Goal: Information Seeking & Learning: Understand process/instructions

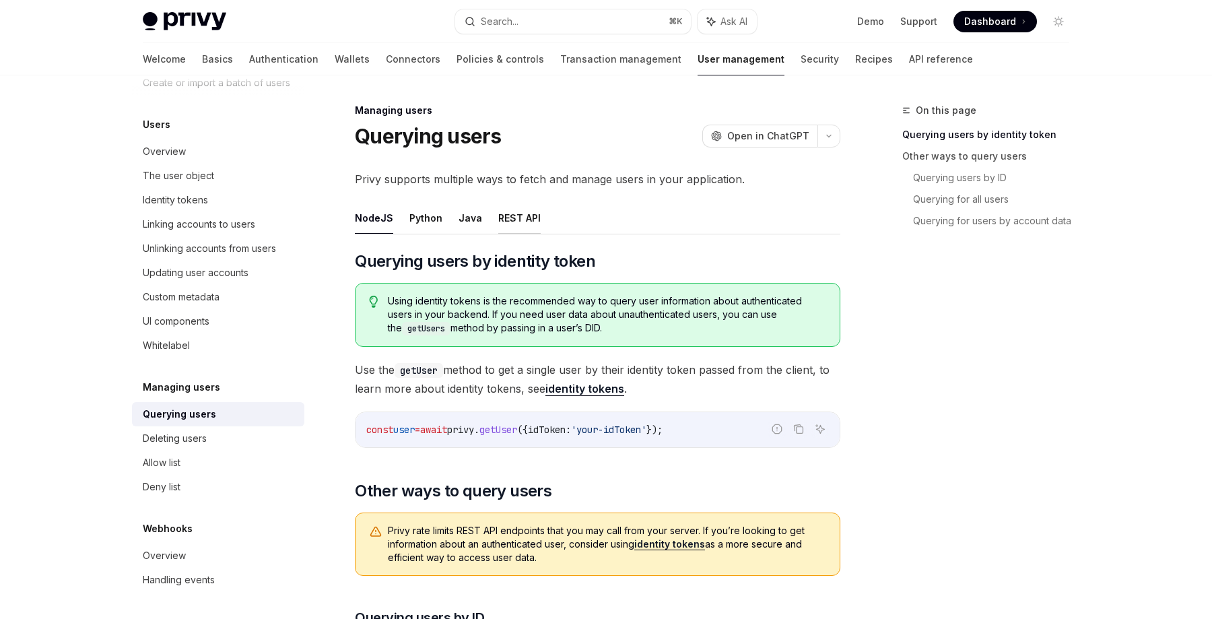
click at [513, 219] on button "REST API" at bounding box center [519, 218] width 42 height 32
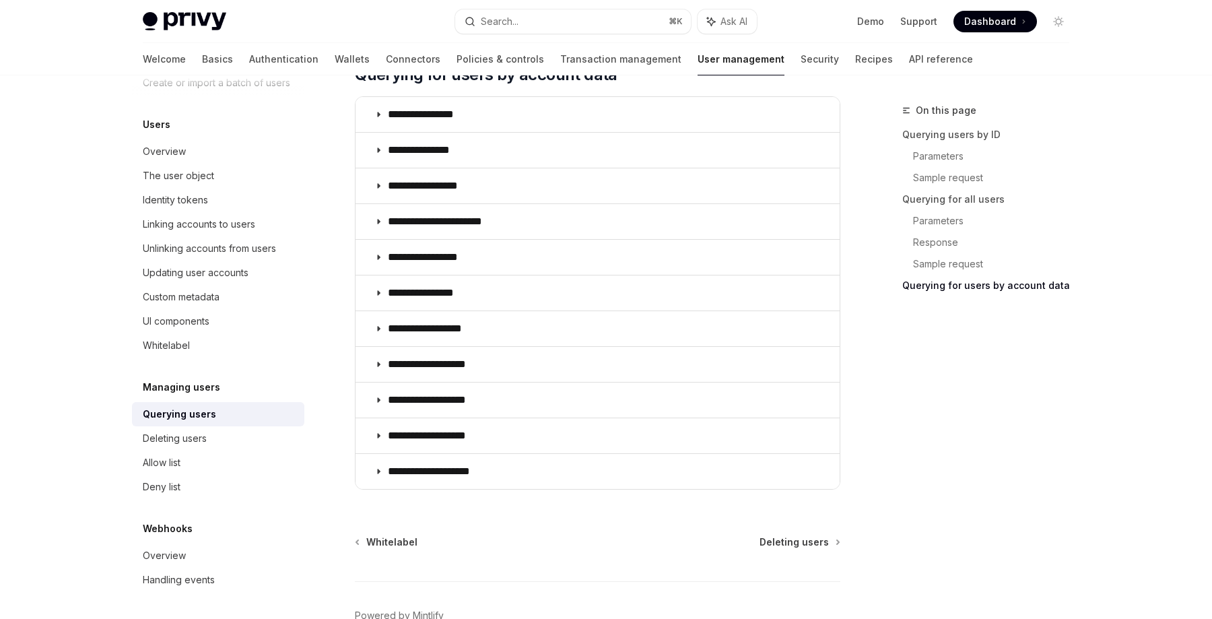
scroll to position [1281, 0]
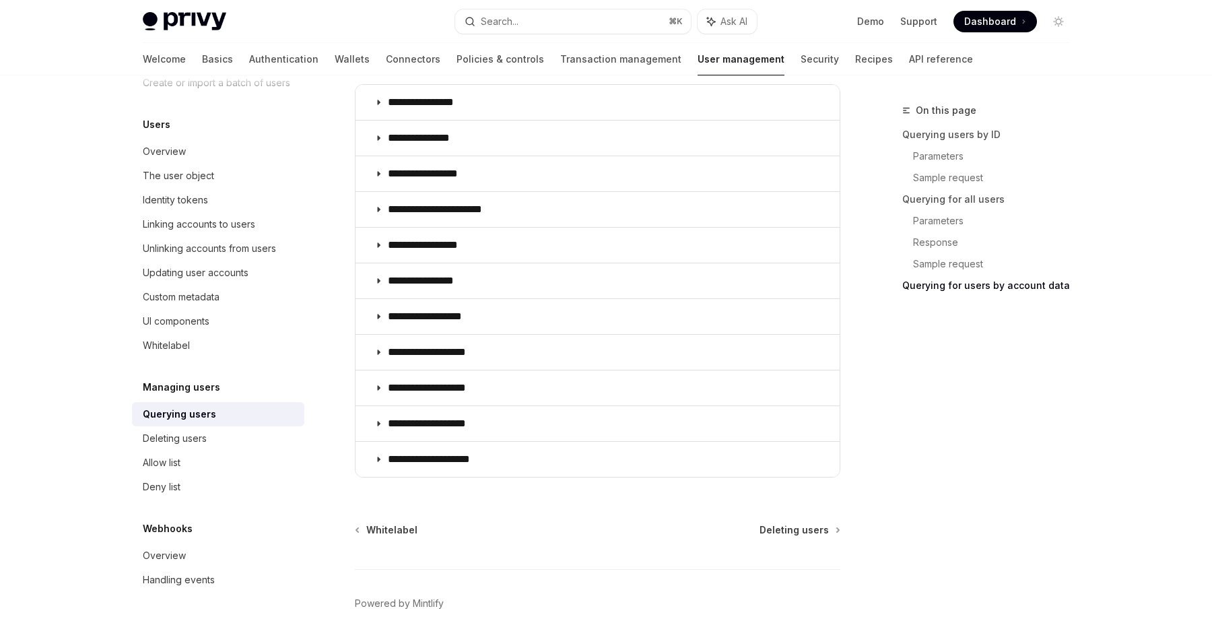
type textarea "*"
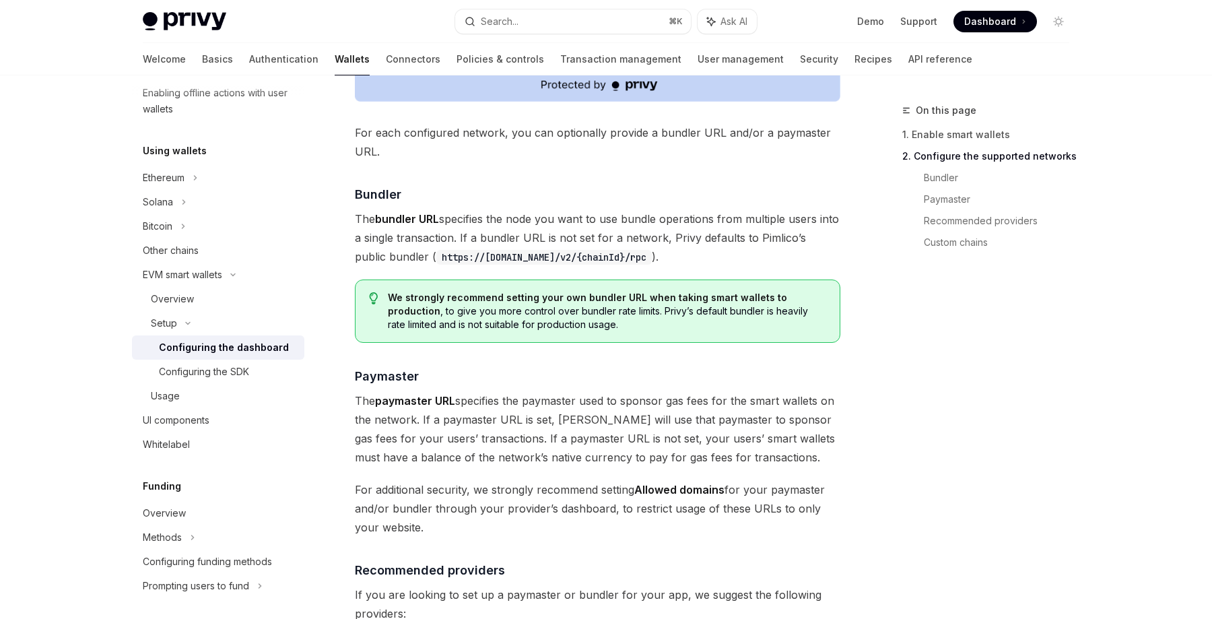
scroll to position [1137, 0]
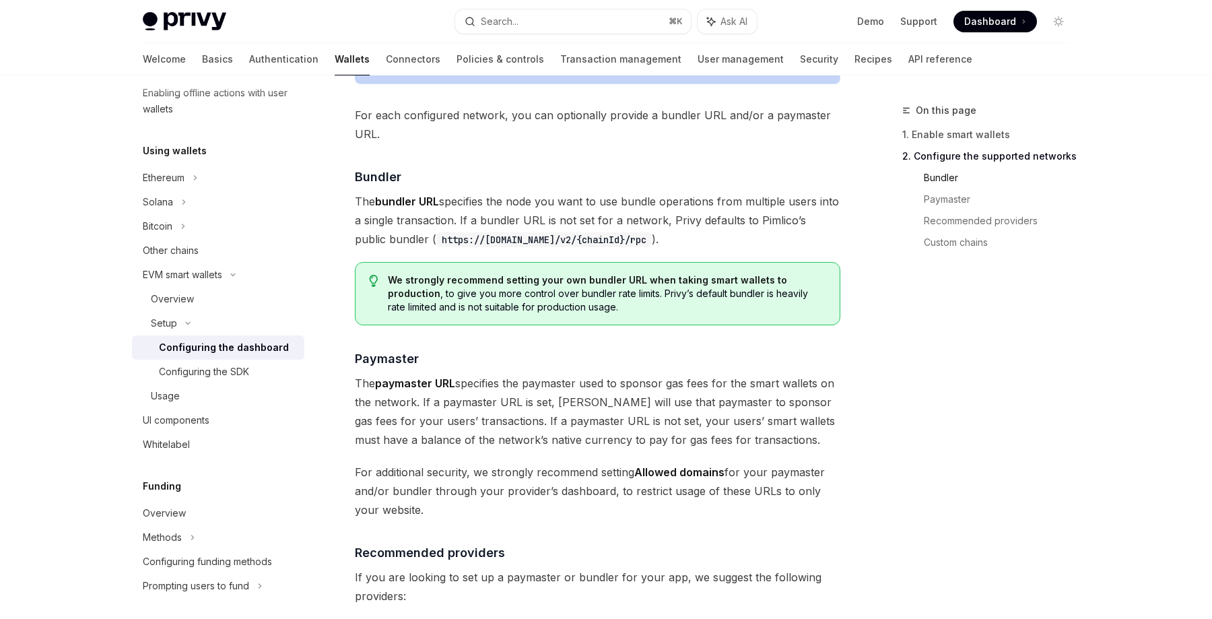
click at [946, 182] on link "Bundler" at bounding box center [1002, 178] width 156 height 22
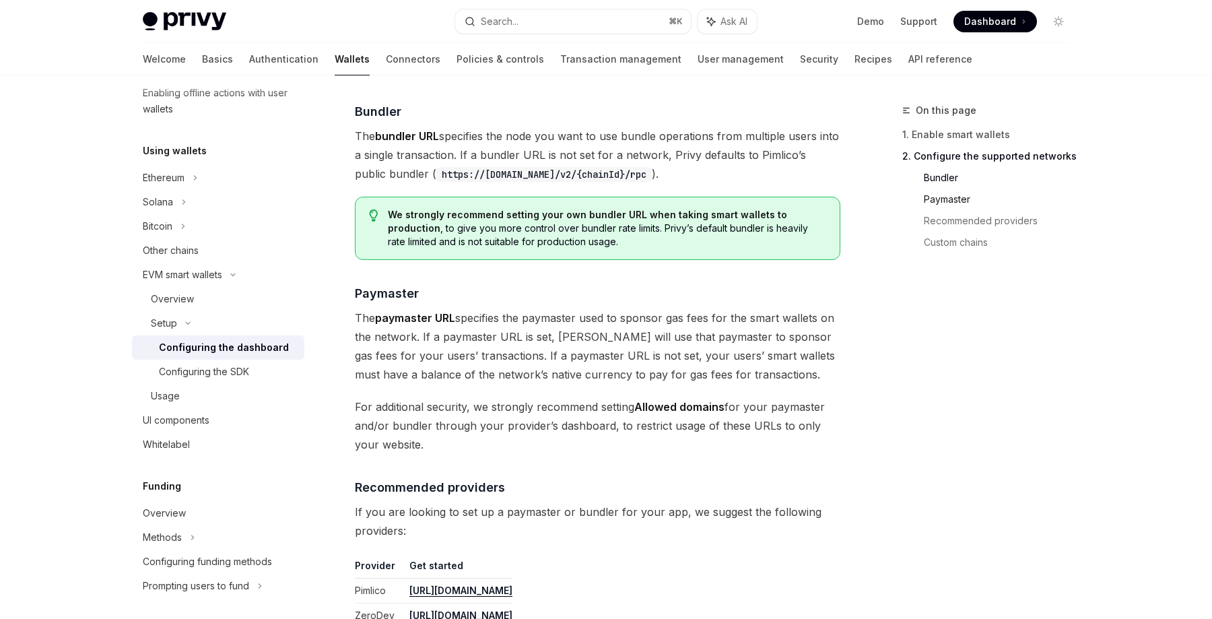
click at [947, 202] on link "Paymaster" at bounding box center [1002, 200] width 156 height 22
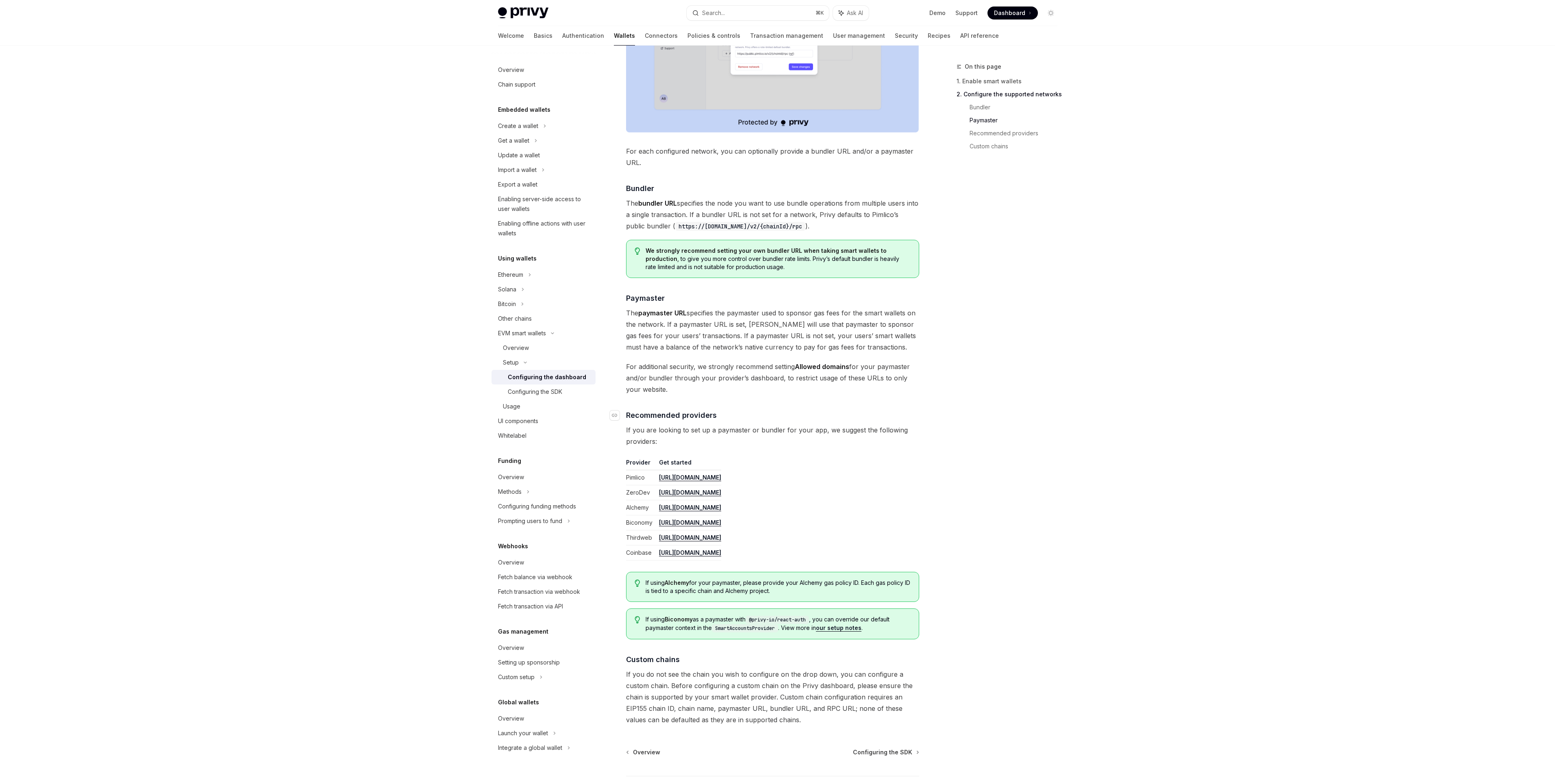
scroll to position [667, 0]
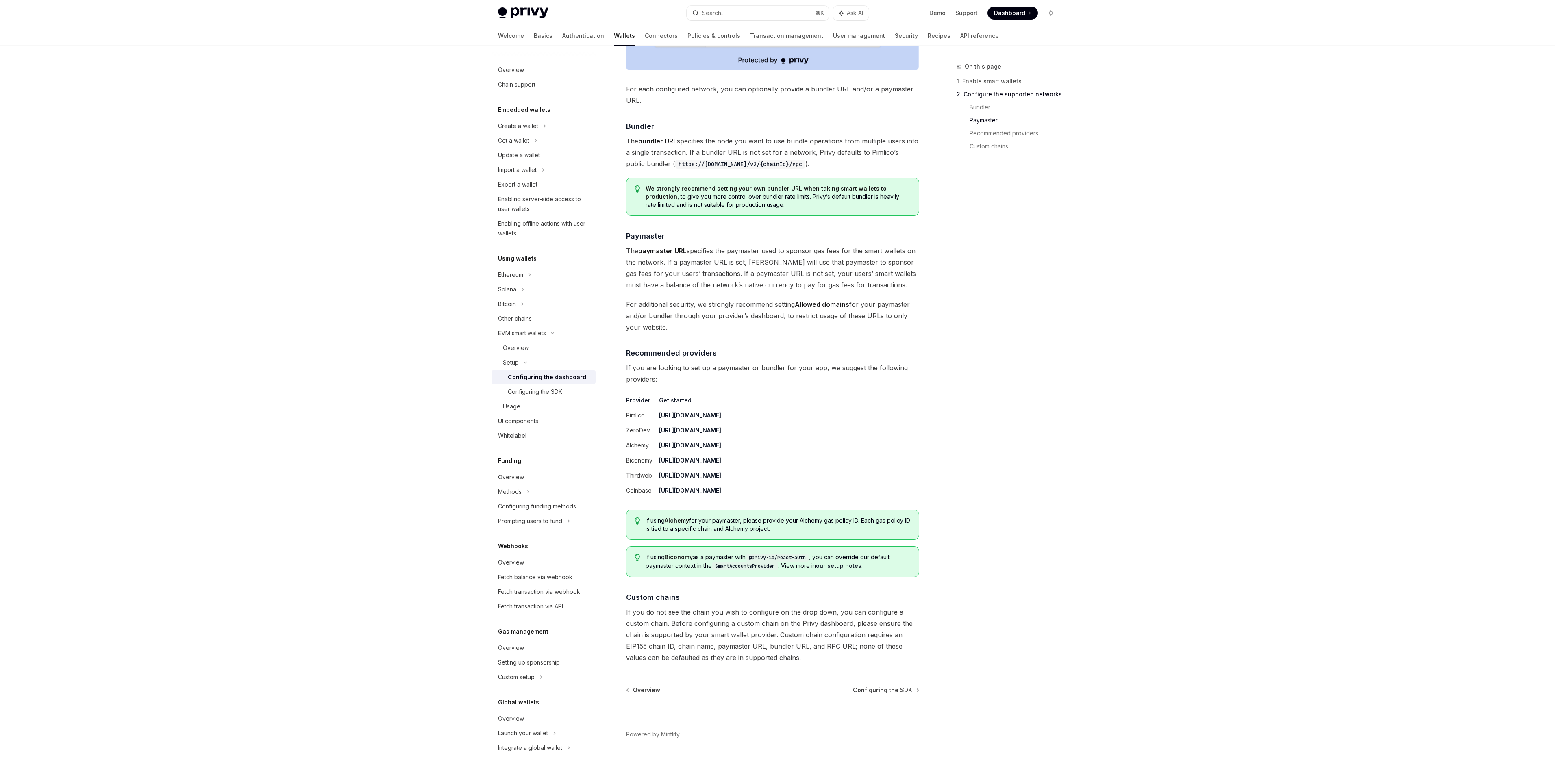
type textarea "*"
